Goal: Transaction & Acquisition: Purchase product/service

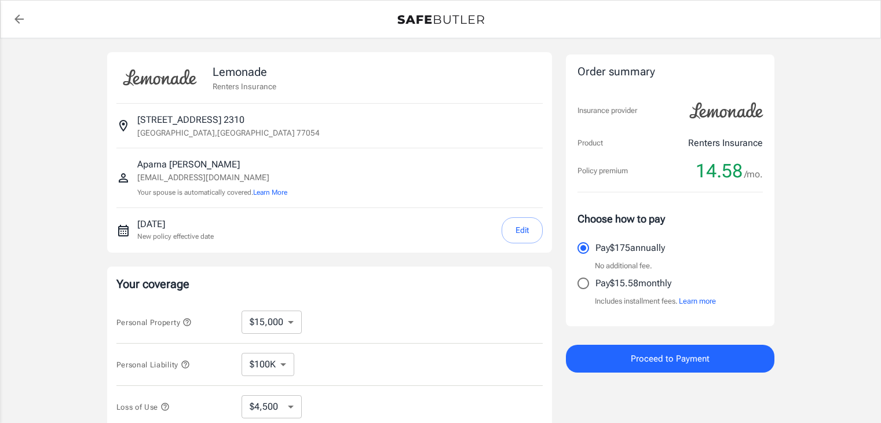
select select "15000"
select select "500"
click at [285, 323] on select "$10,000 $15,000 $20,000 $25,000 $30,000 $40,000 $50,000 $100K $150K $200K $250K" at bounding box center [272, 322] width 60 height 23
select select "10000"
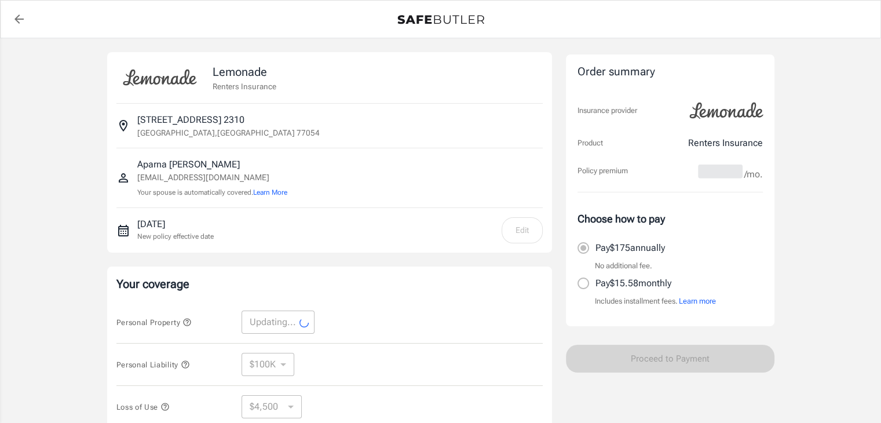
select select "10000"
select select "3000"
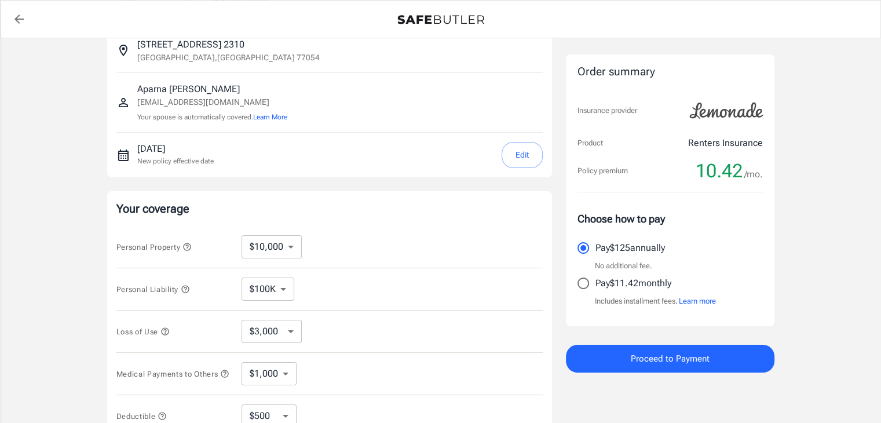
scroll to position [86, 0]
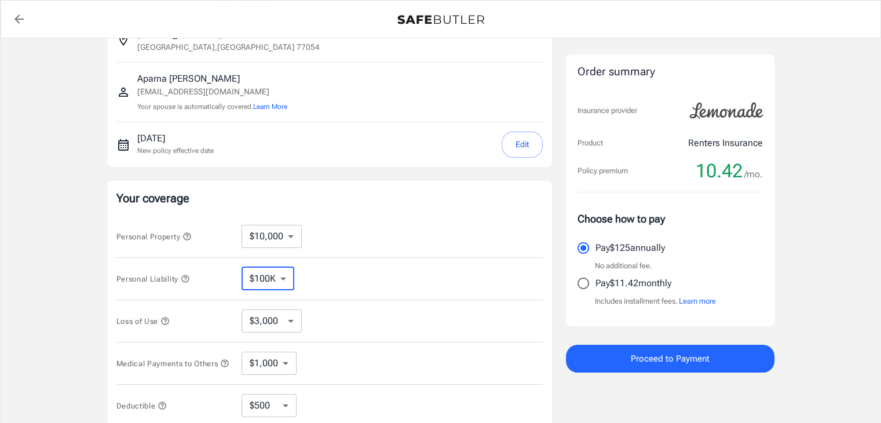
click at [269, 277] on select "$100K $200K $300K $400K $500K" at bounding box center [268, 278] width 53 height 23
click at [242, 267] on select "$100K $200K $300K $400K $500K" at bounding box center [268, 278] width 53 height 23
click at [283, 321] on select "$3,000 $6,000 $12,000 $21,000 $36,000 $60,000 $96,000 $153K $198K" at bounding box center [272, 320] width 60 height 23
click at [242, 309] on select "$3,000 $6,000 $12,000 $21,000 $36,000 $60,000 $96,000 $153K $198K" at bounding box center [272, 320] width 60 height 23
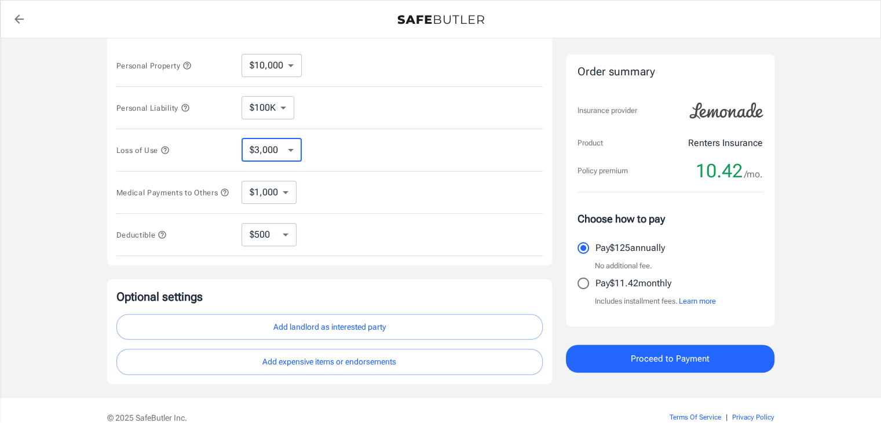
scroll to position [257, 0]
click at [273, 195] on select "$1,000 $2,000 $3,000 $4,000 $5,000" at bounding box center [269, 191] width 55 height 23
click at [242, 181] on select "$1,000 $2,000 $3,000 $4,000 $5,000" at bounding box center [269, 191] width 55 height 23
click at [274, 242] on select "$250 $500 $1,000 $2,500" at bounding box center [269, 233] width 55 height 23
select select "2500"
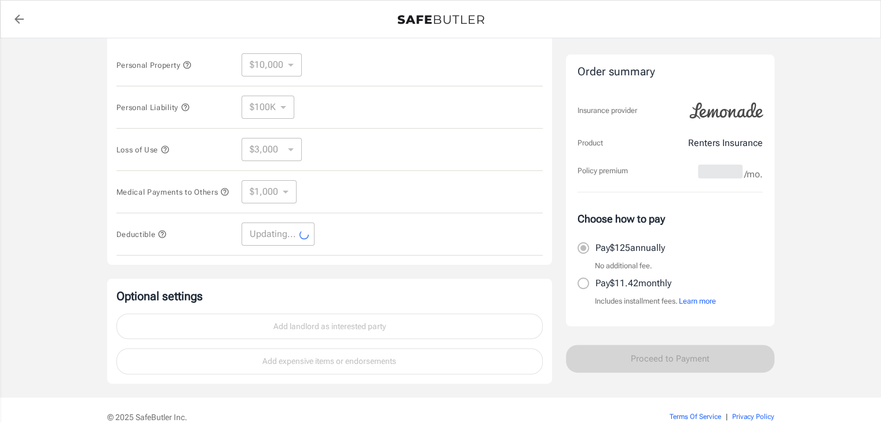
select select "2500"
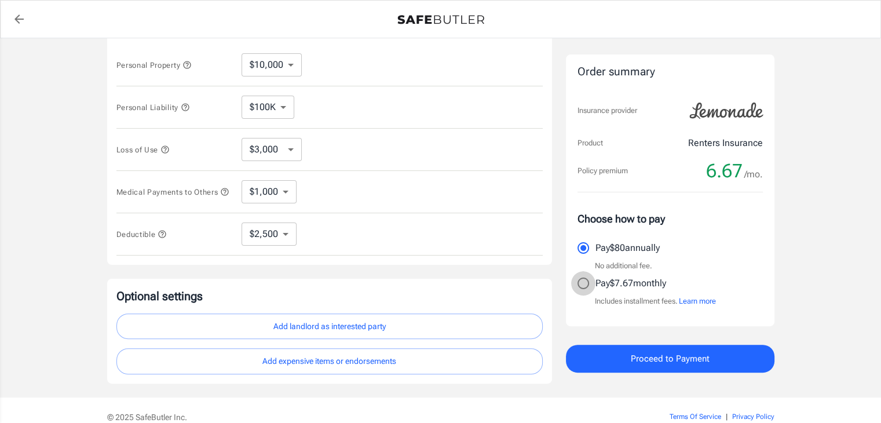
click at [582, 284] on input "Pay $7.67 monthly" at bounding box center [583, 283] width 24 height 24
radio input "true"
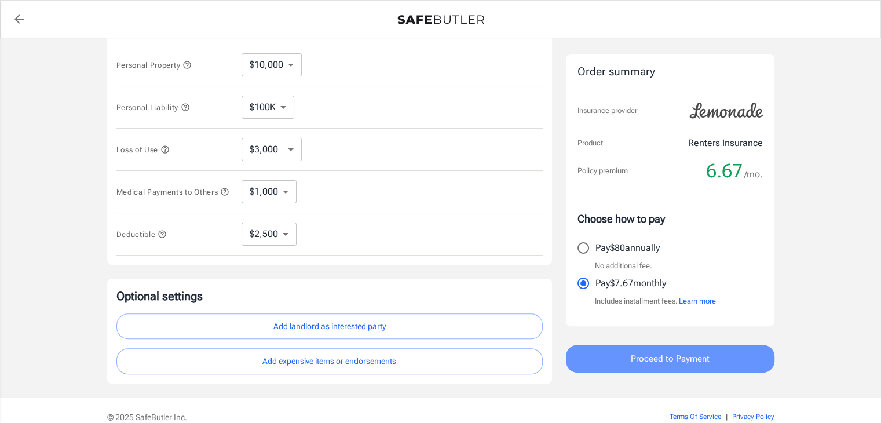
click at [679, 356] on span "Proceed to Payment" at bounding box center [670, 358] width 79 height 15
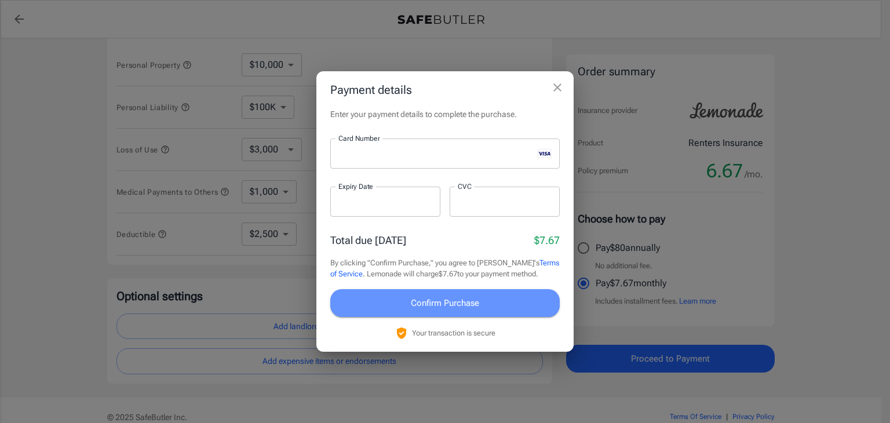
click at [401, 300] on button "Confirm Purchase" at bounding box center [444, 303] width 229 height 28
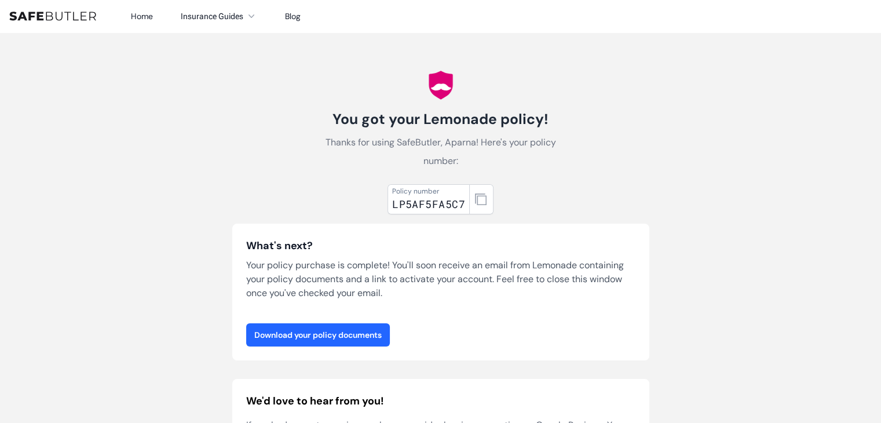
click at [320, 338] on link "Download your policy documents" at bounding box center [318, 334] width 144 height 23
